Goal: Task Accomplishment & Management: Manage account settings

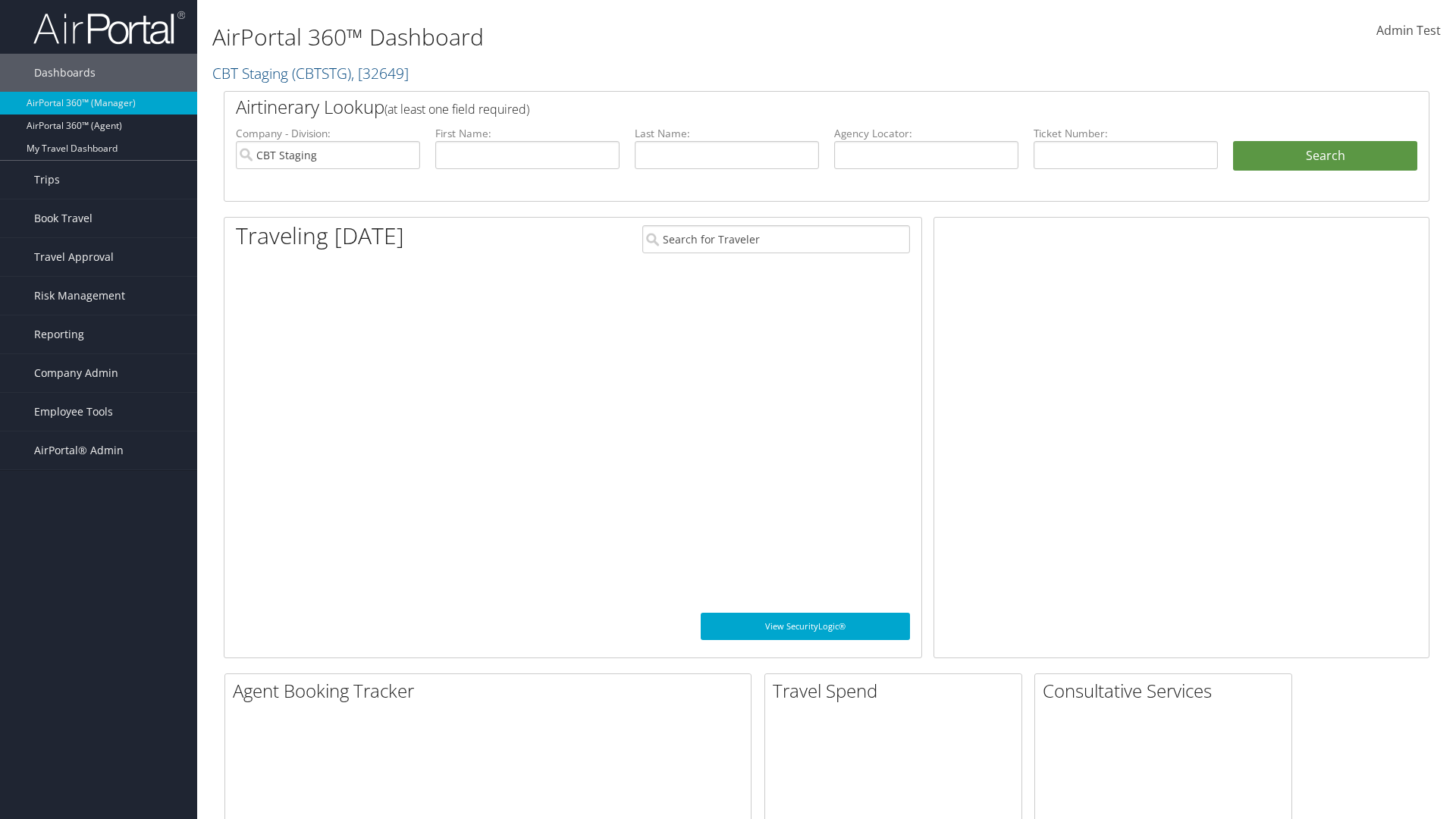
click at [98, 373] on span "Company Admin" at bounding box center [76, 373] width 85 height 38
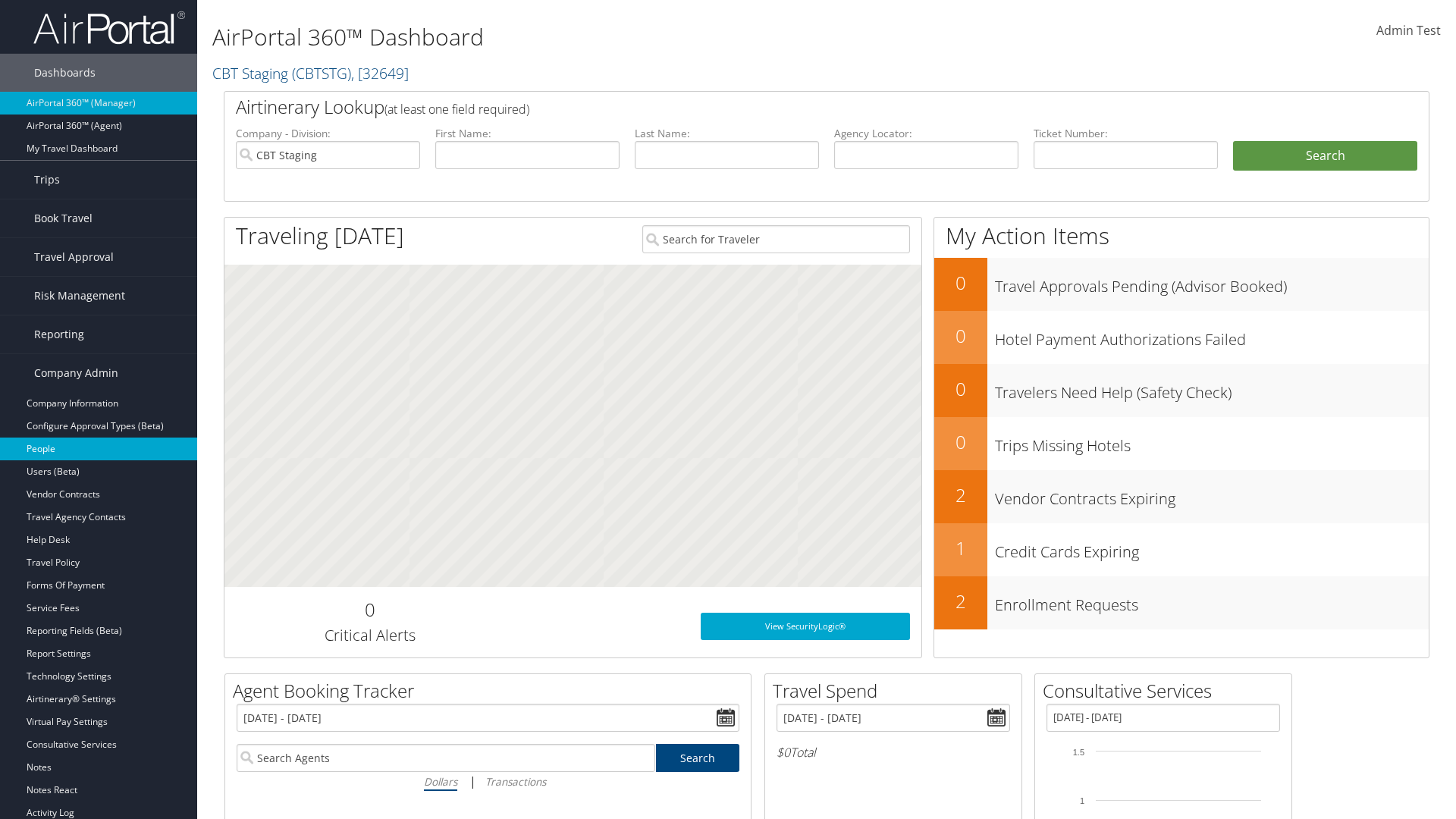
click at [98, 449] on link "People" at bounding box center [98, 449] width 197 height 23
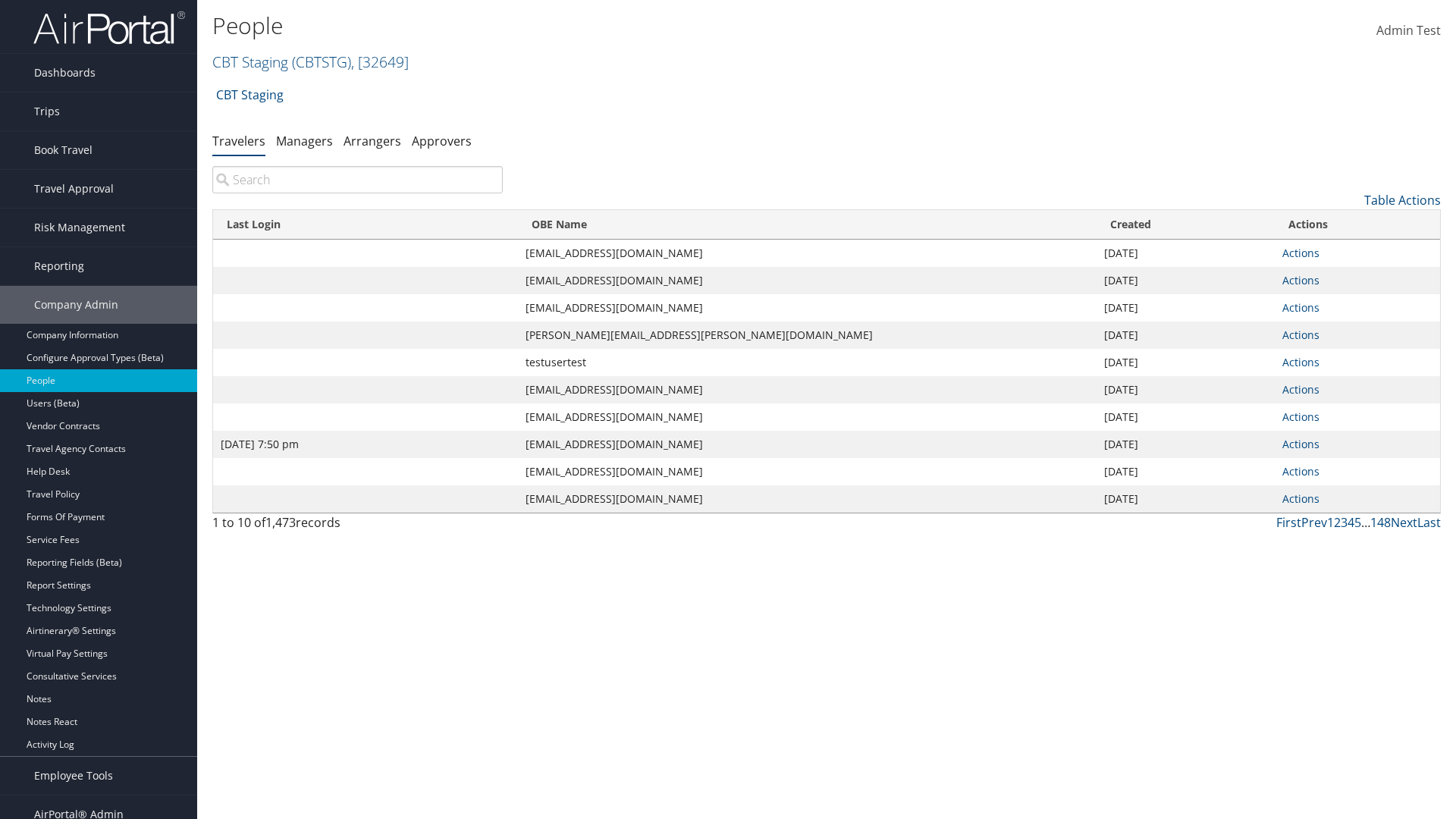
click at [357, 180] on input "search" at bounding box center [358, 179] width 291 height 27
type input "Jan 9, 2024 7:50 pm"
